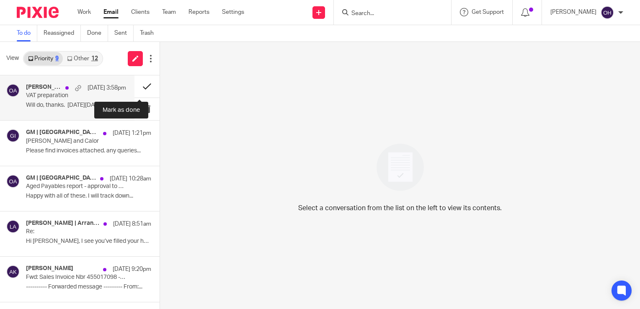
click at [139, 89] on button at bounding box center [146, 86] width 25 height 22
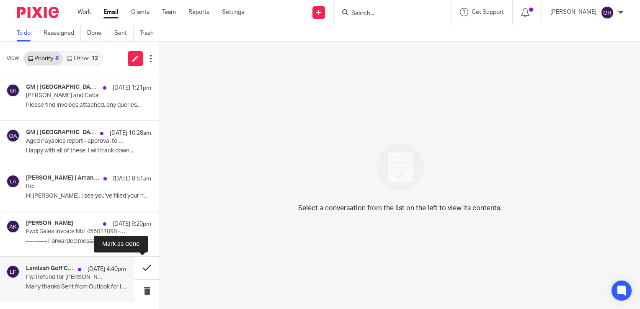
click at [139, 268] on button at bounding box center [146, 268] width 25 height 22
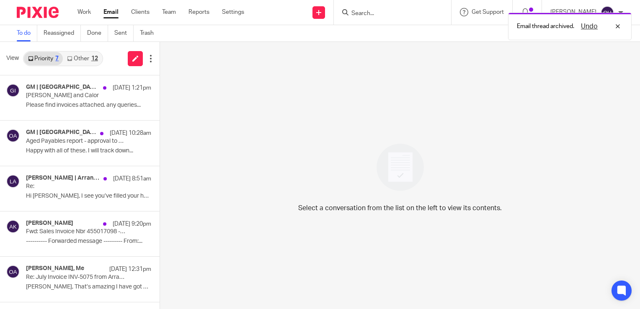
click at [79, 58] on link "Other 12" at bounding box center [82, 58] width 39 height 13
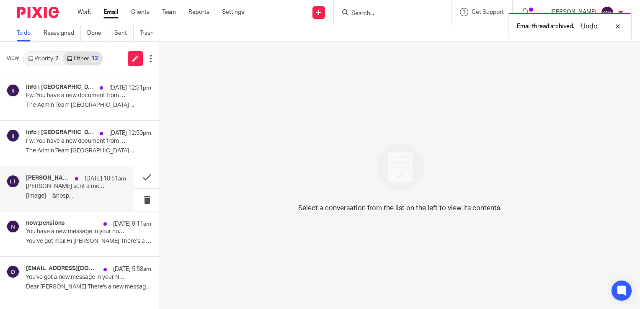
click at [72, 188] on p "[PERSON_NAME] sent a message" at bounding box center [66, 186] width 80 height 7
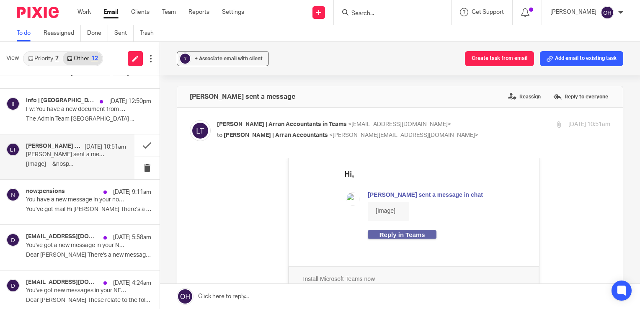
scroll to position [32, 0]
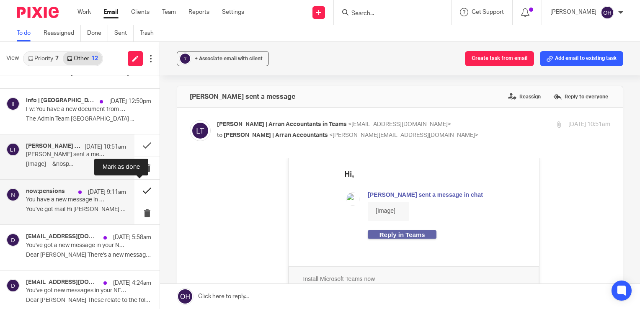
click at [143, 191] on button at bounding box center [146, 191] width 25 height 22
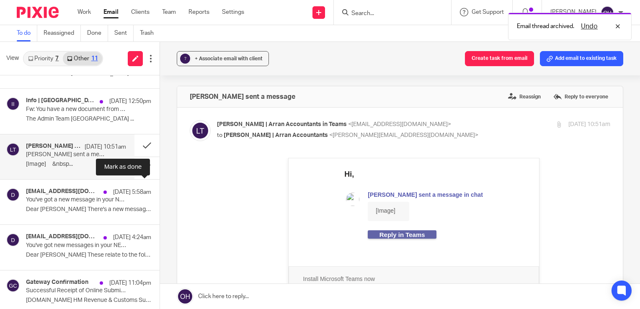
click at [160, 191] on button at bounding box center [163, 191] width 7 height 22
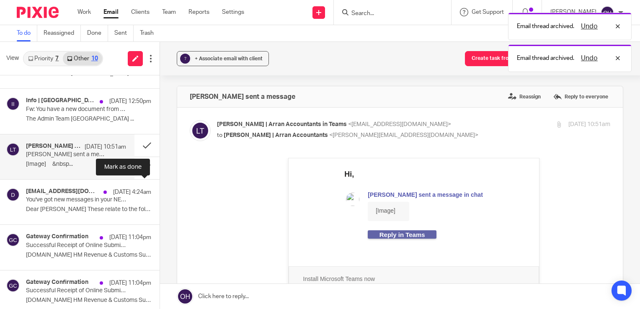
click at [160, 191] on button at bounding box center [163, 191] width 7 height 22
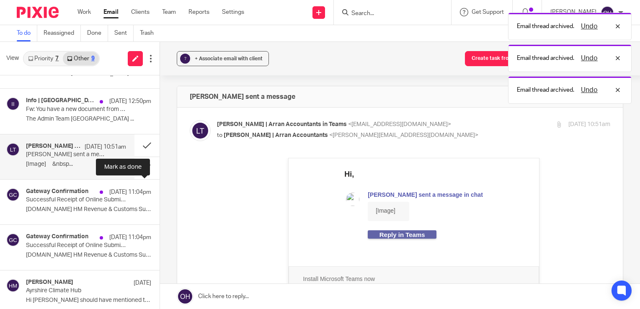
click at [160, 191] on button at bounding box center [163, 191] width 7 height 22
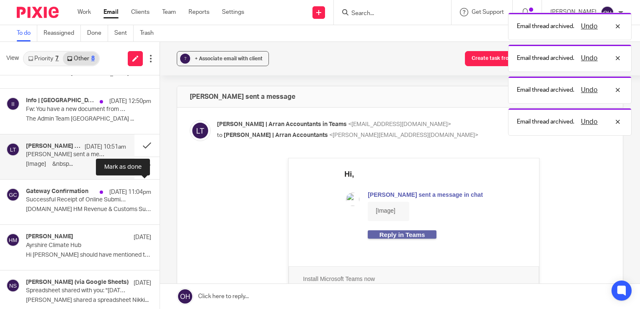
click at [160, 191] on button at bounding box center [163, 191] width 7 height 22
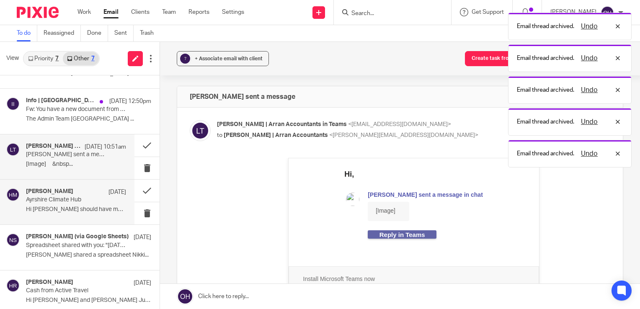
scroll to position [0, 0]
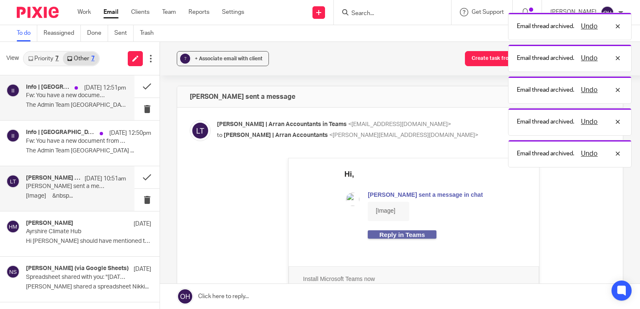
click at [67, 93] on p "Fw: You have a new document from Brakes" at bounding box center [66, 95] width 80 height 7
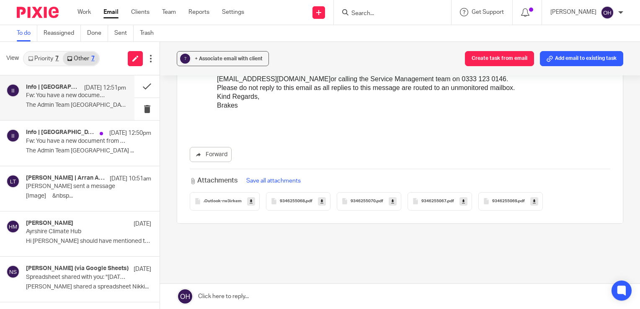
scroll to position [405, 0]
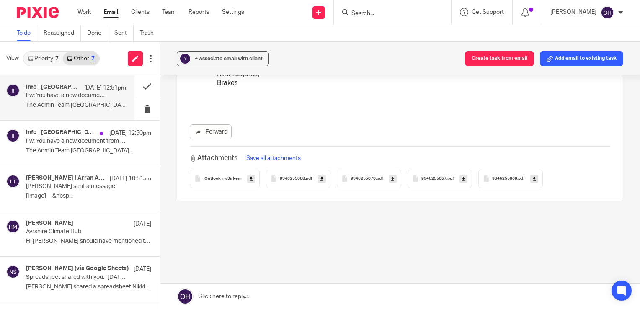
click at [294, 181] on span "9346255068" at bounding box center [292, 178] width 25 height 5
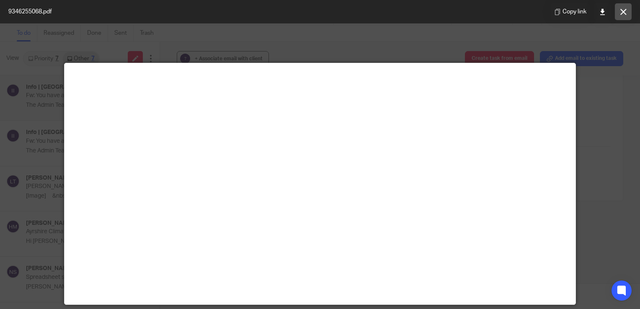
click at [619, 15] on button at bounding box center [623, 11] width 17 height 17
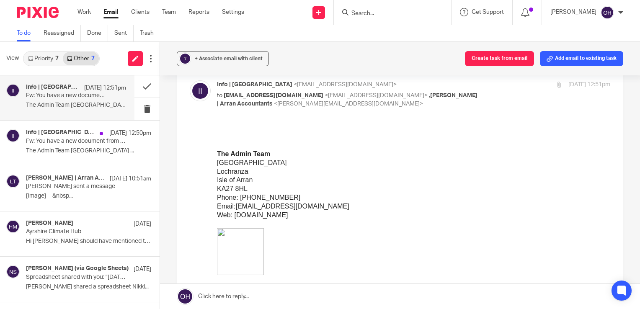
scroll to position [0, 0]
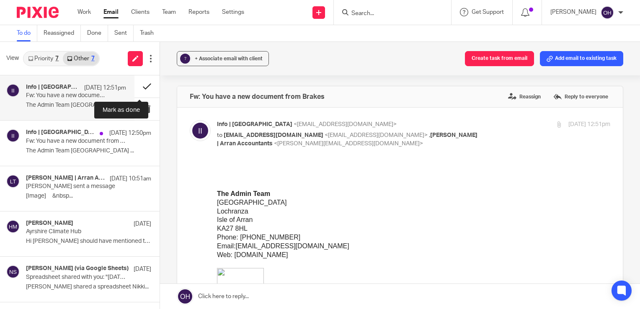
click at [139, 83] on button at bounding box center [146, 86] width 25 height 22
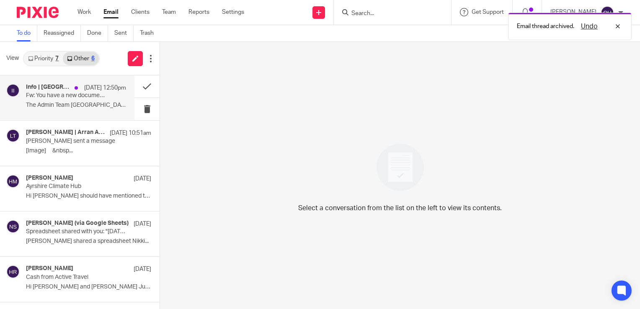
click at [105, 92] on div "Info | [GEOGRAPHIC_DATA] [DATE] 12:50pm Fw: You have a new document from Brakes…" at bounding box center [76, 98] width 100 height 28
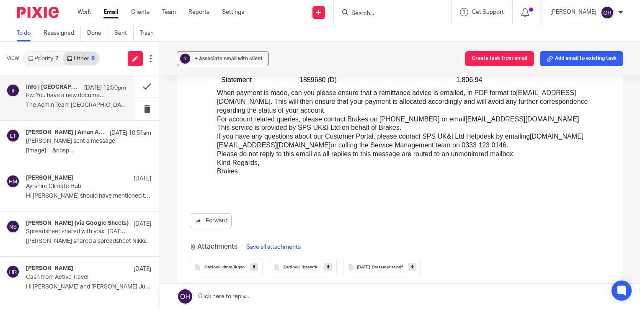
scroll to position [546, 0]
click at [52, 59] on link "Priority 7" at bounding box center [43, 58] width 39 height 13
